Goal: Task Accomplishment & Management: Manage account settings

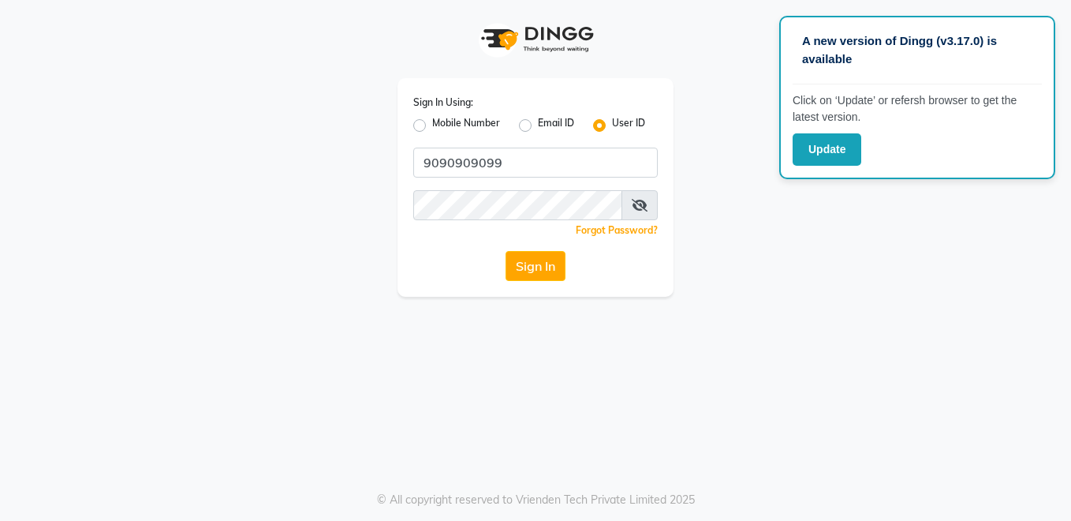
click at [484, 112] on div "Sign In Using: Mobile Number Email ID User ID" at bounding box center [535, 114] width 245 height 41
click at [486, 122] on label "Mobile Number" at bounding box center [466, 125] width 68 height 19
click at [443, 122] on input "Mobile Number" at bounding box center [437, 121] width 10 height 10
radio input "true"
radio input "false"
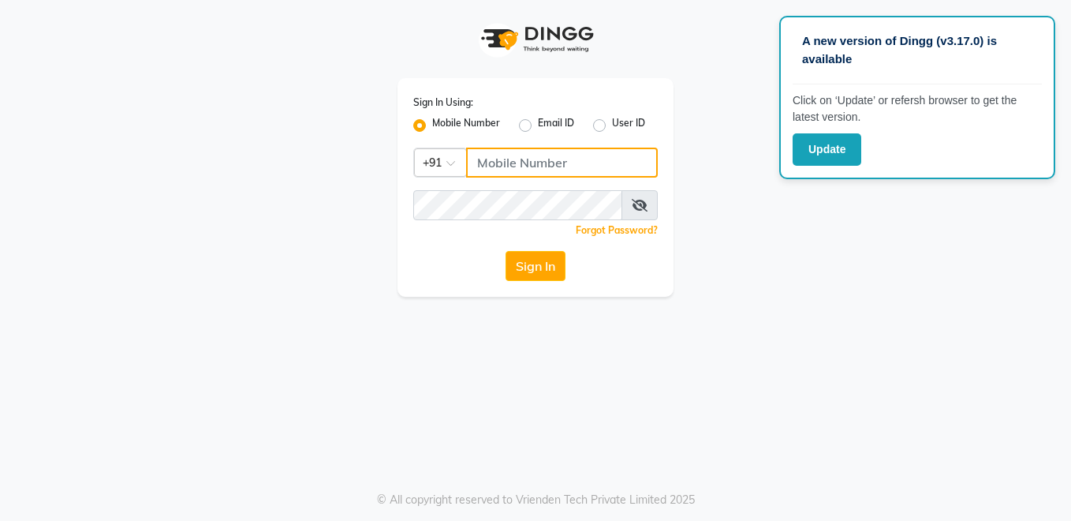
click at [565, 161] on input "Username" at bounding box center [562, 163] width 192 height 30
type input "9090909099"
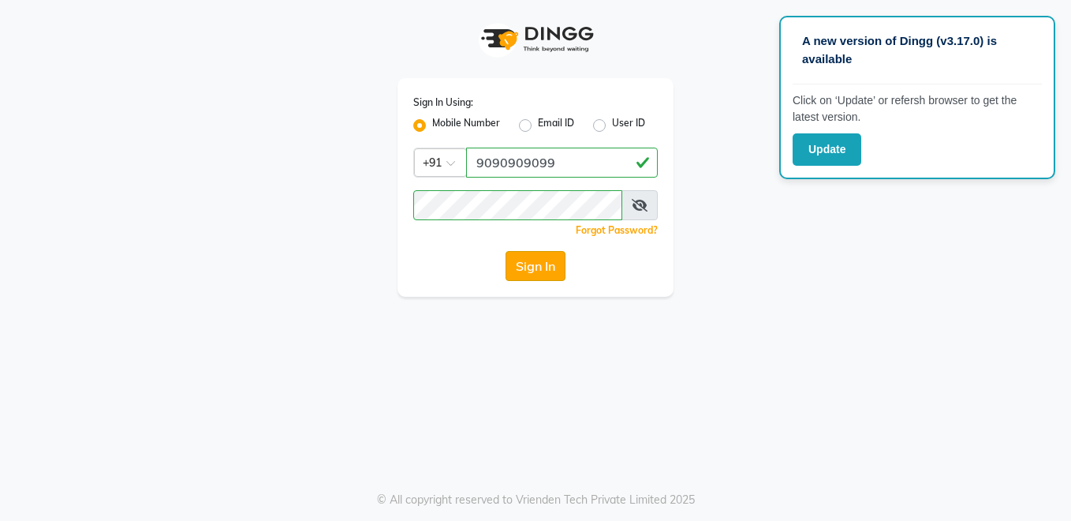
click at [534, 267] on button "Sign In" at bounding box center [536, 266] width 60 height 30
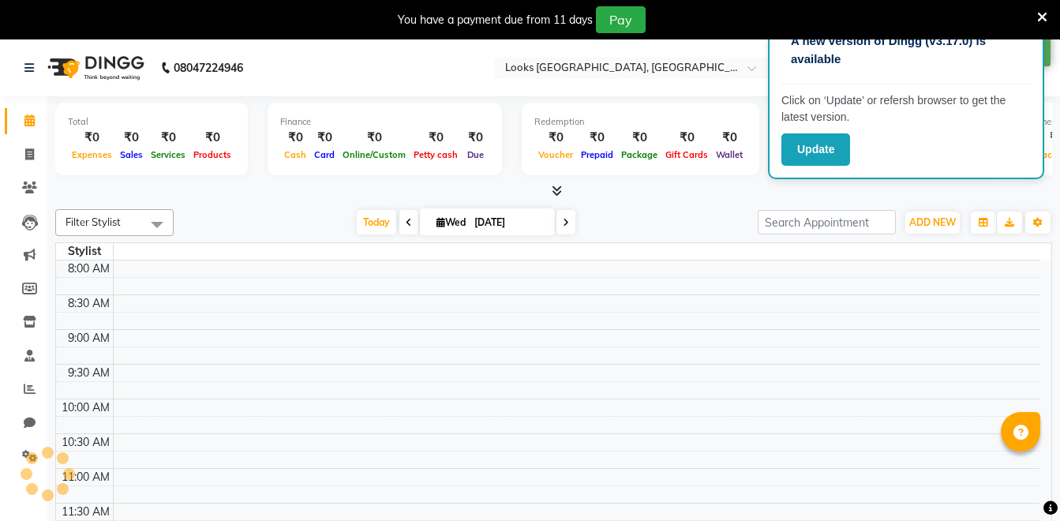
select select "en"
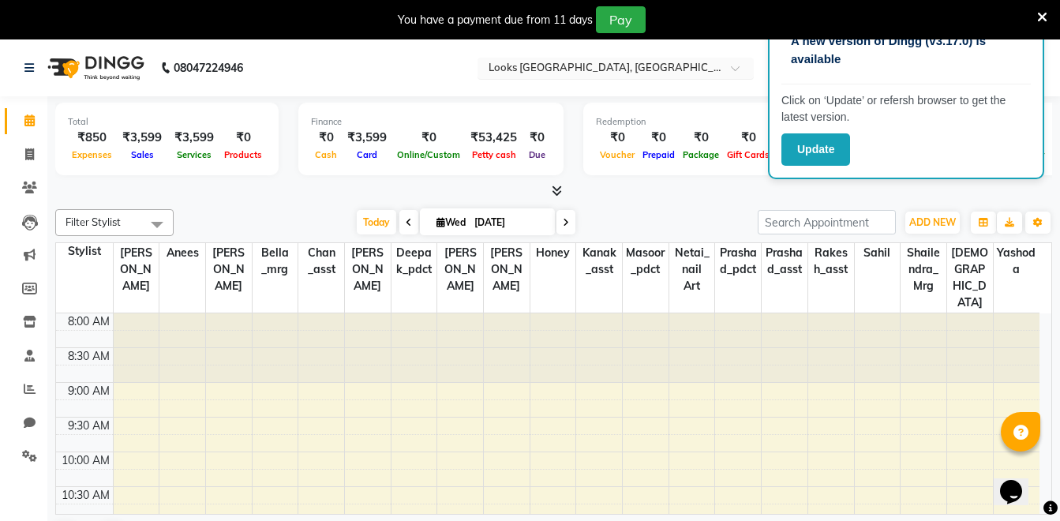
click at [627, 74] on input "text" at bounding box center [599, 70] width 229 height 16
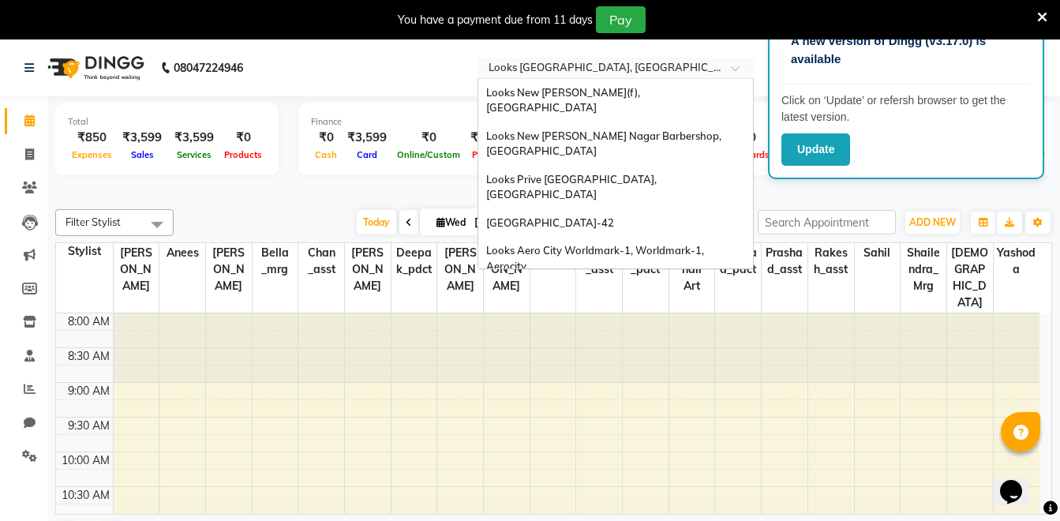
scroll to position [1646, 0]
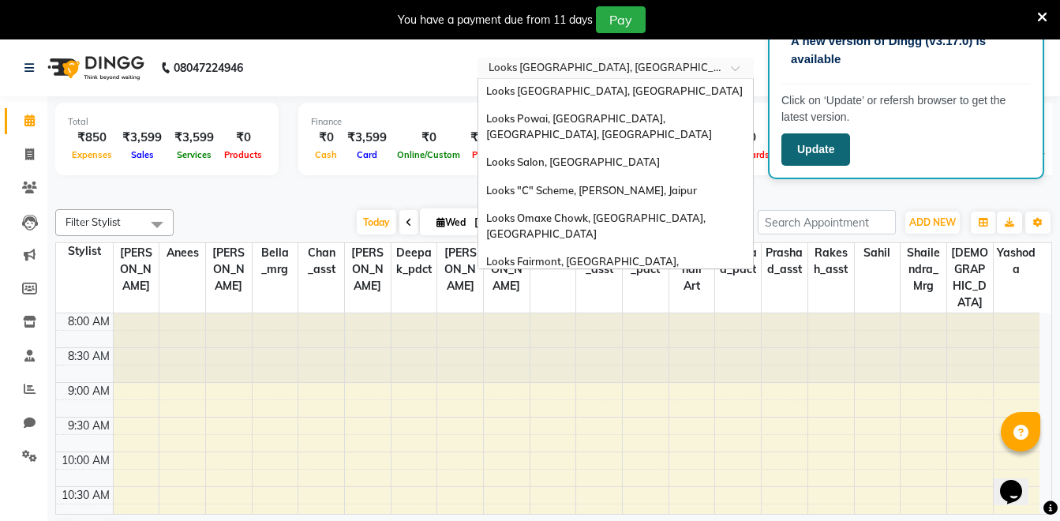
click at [818, 148] on button "Update" at bounding box center [815, 149] width 69 height 32
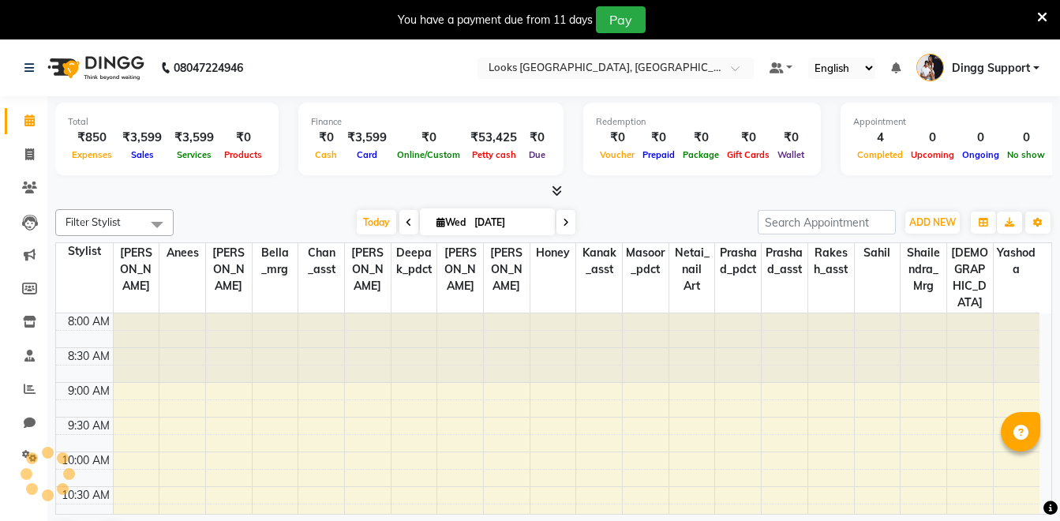
click at [1010, 67] on span "Dingg Support" at bounding box center [990, 68] width 78 height 17
click at [0, 0] on link "Sign out" at bounding box center [0, 0] width 0 height 0
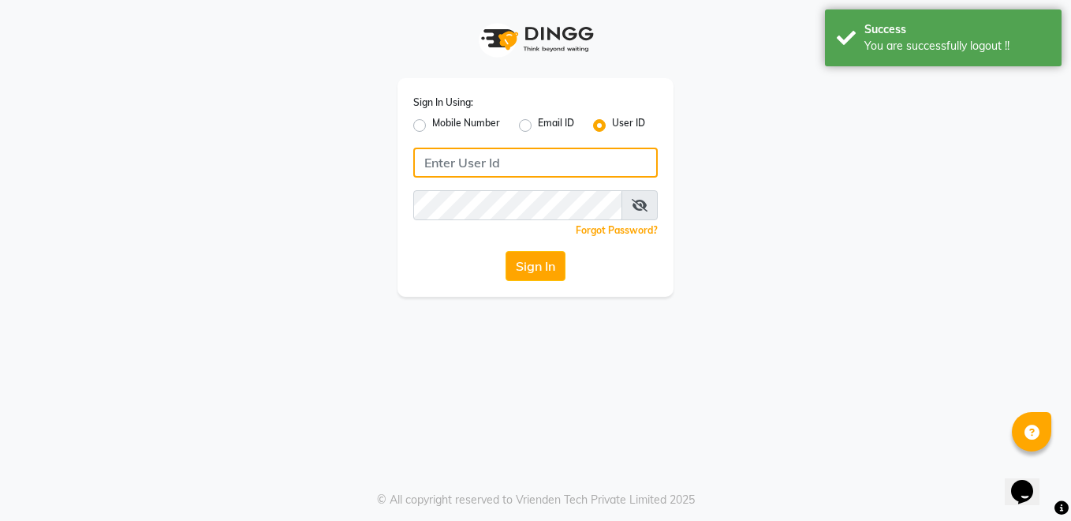
type input "9090909099"
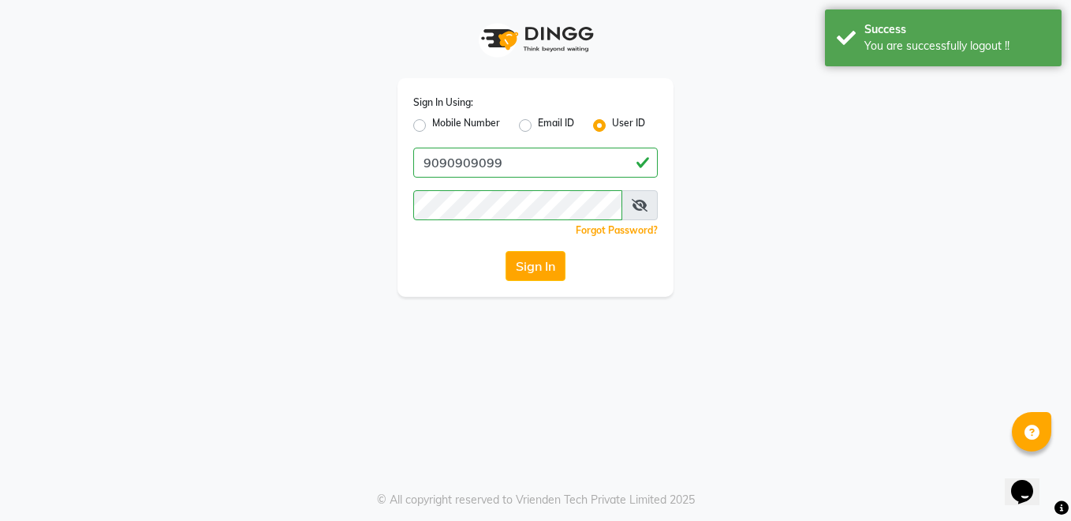
click at [472, 125] on label "Mobile Number" at bounding box center [466, 125] width 68 height 19
click at [443, 125] on input "Mobile Number" at bounding box center [437, 121] width 10 height 10
radio input "true"
radio input "false"
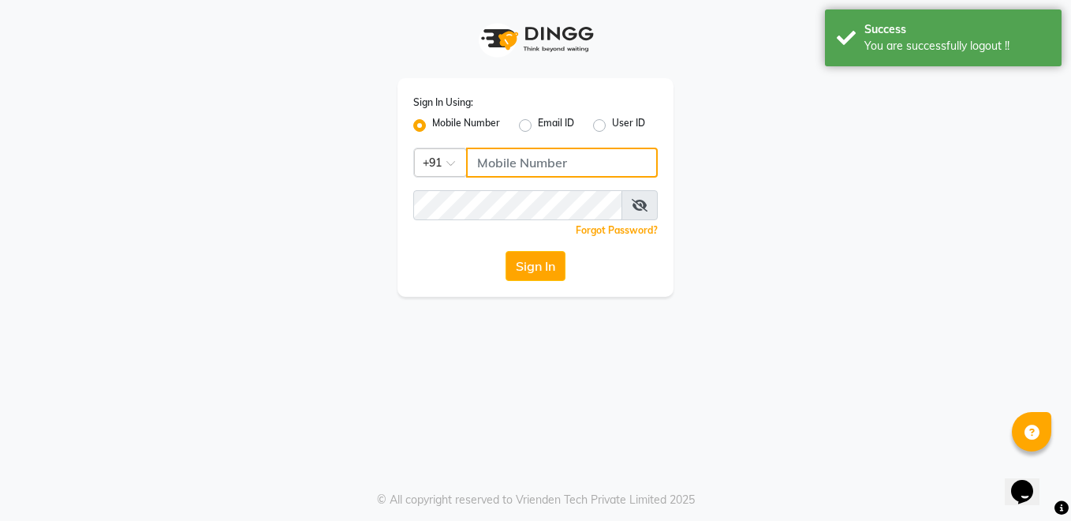
click at [480, 163] on input "Username" at bounding box center [562, 163] width 192 height 30
type input "9"
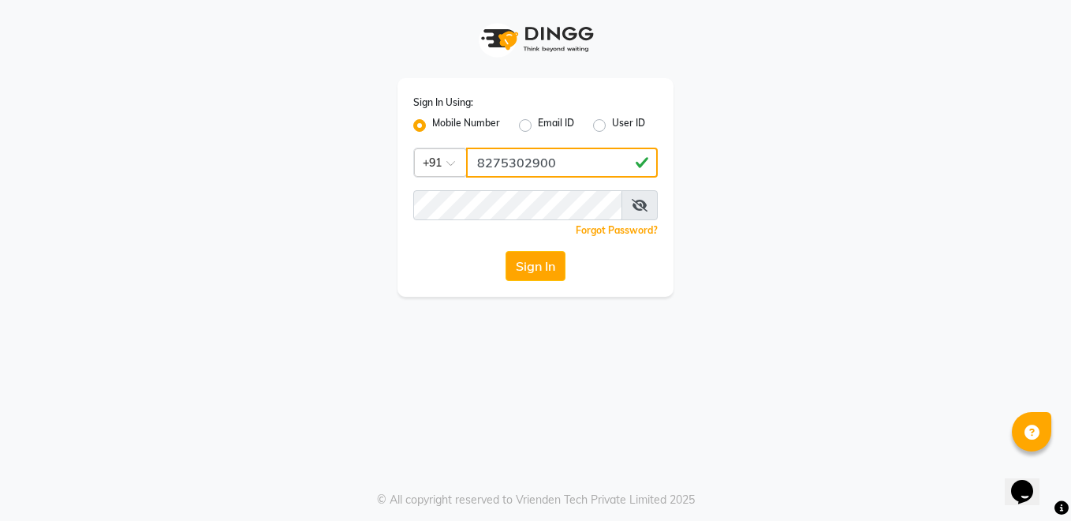
type input "8275302900"
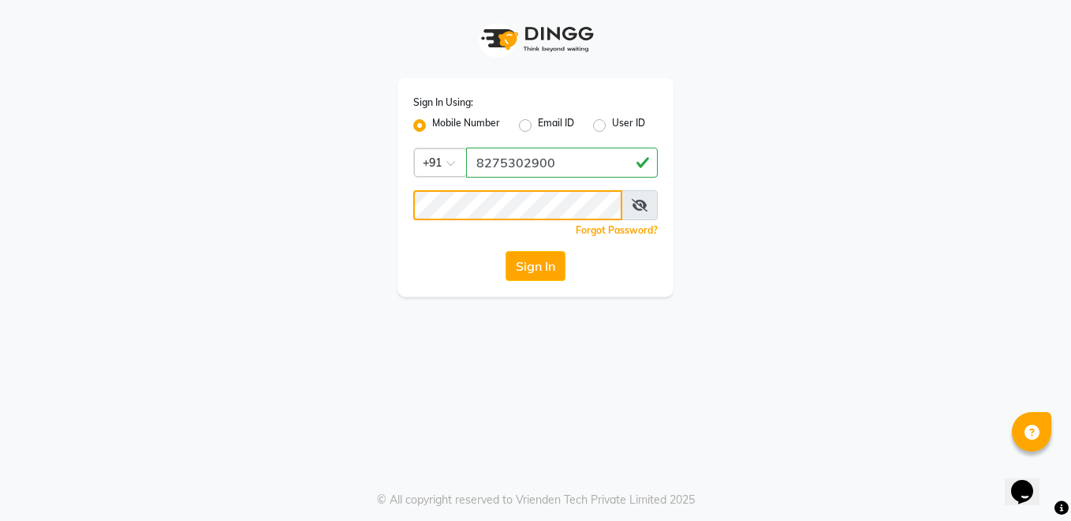
click at [506, 251] on button "Sign In" at bounding box center [536, 266] width 60 height 30
